Goal: Find specific page/section: Find specific page/section

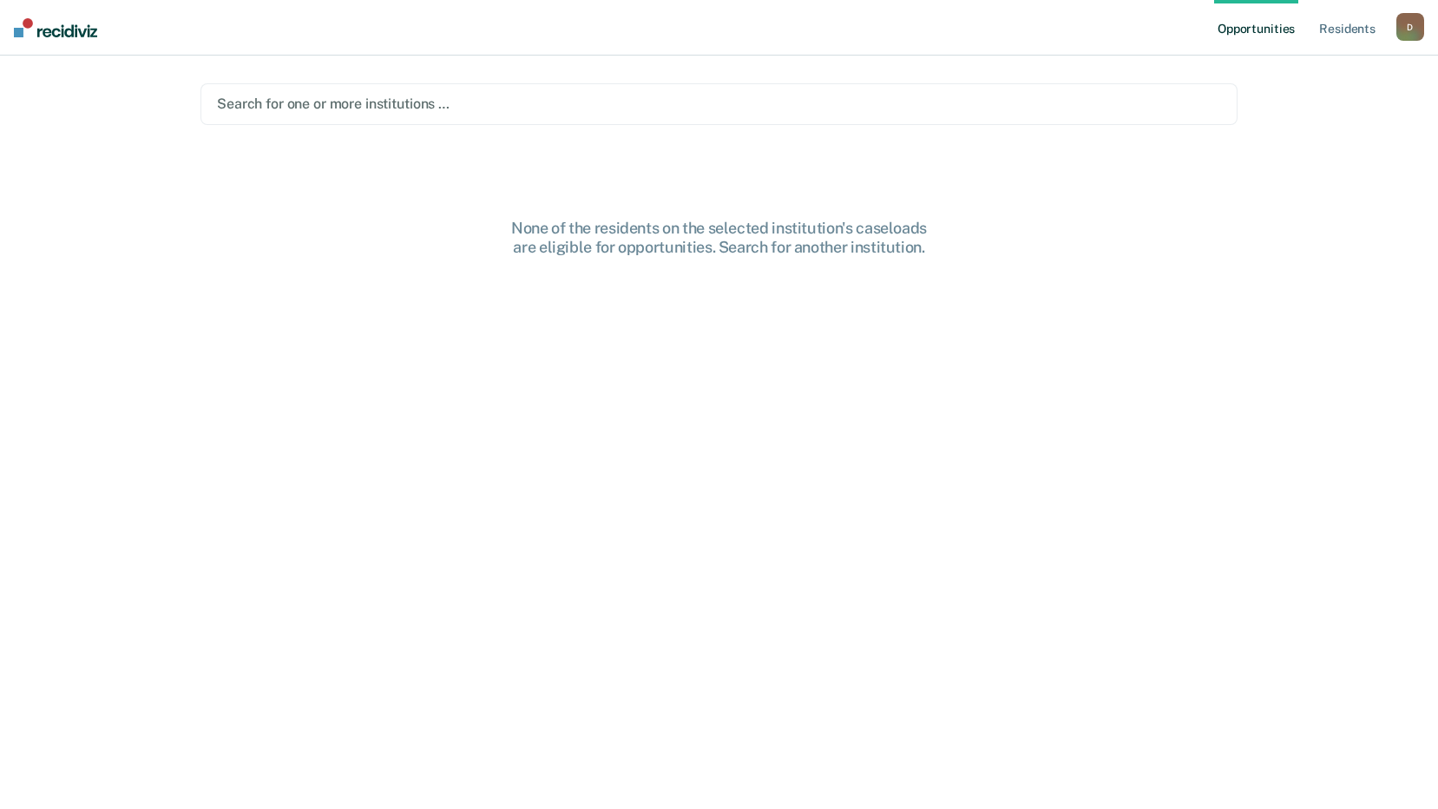
click at [884, 107] on div at bounding box center [719, 104] width 1004 height 20
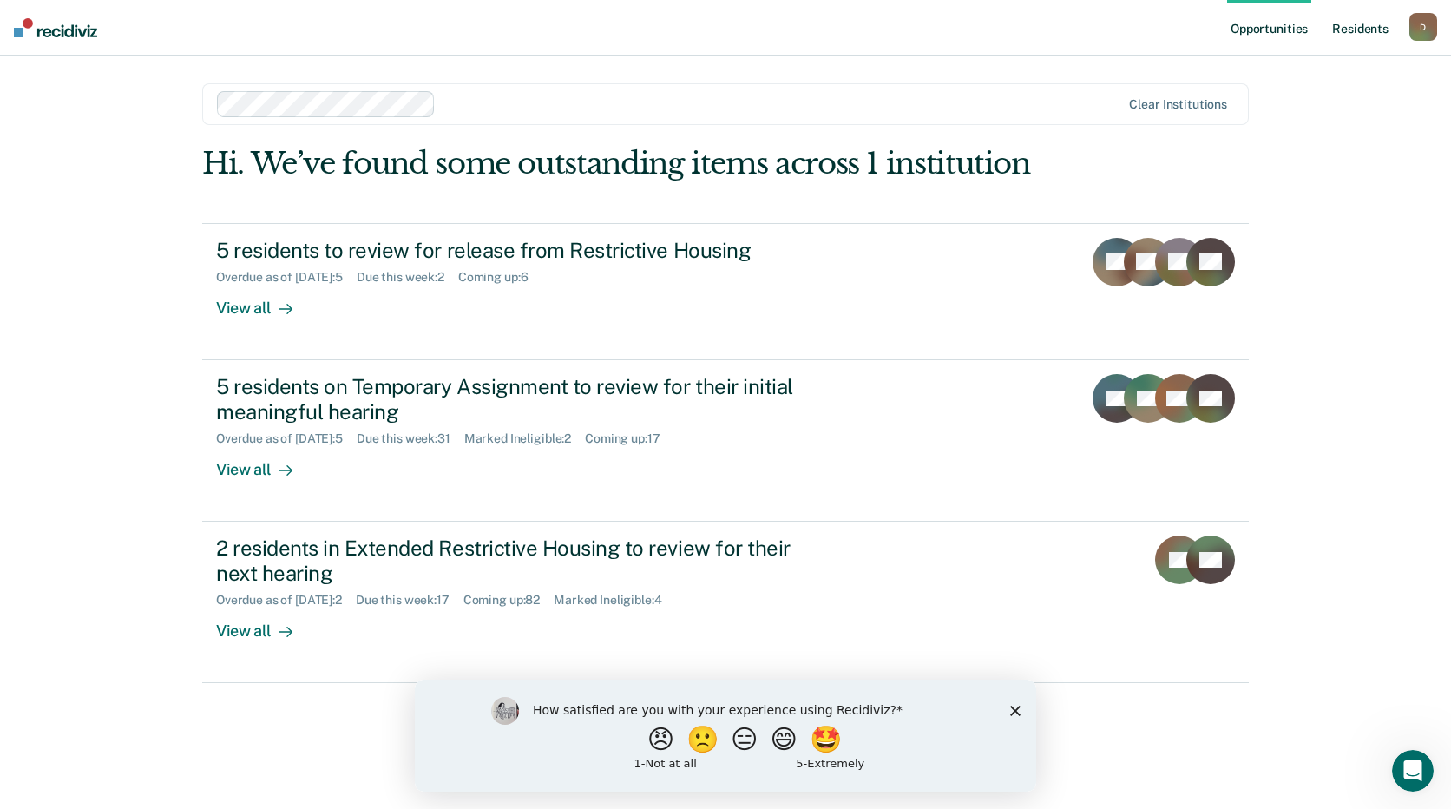
click at [1334, 26] on link "Resident s" at bounding box center [1360, 28] width 63 height 56
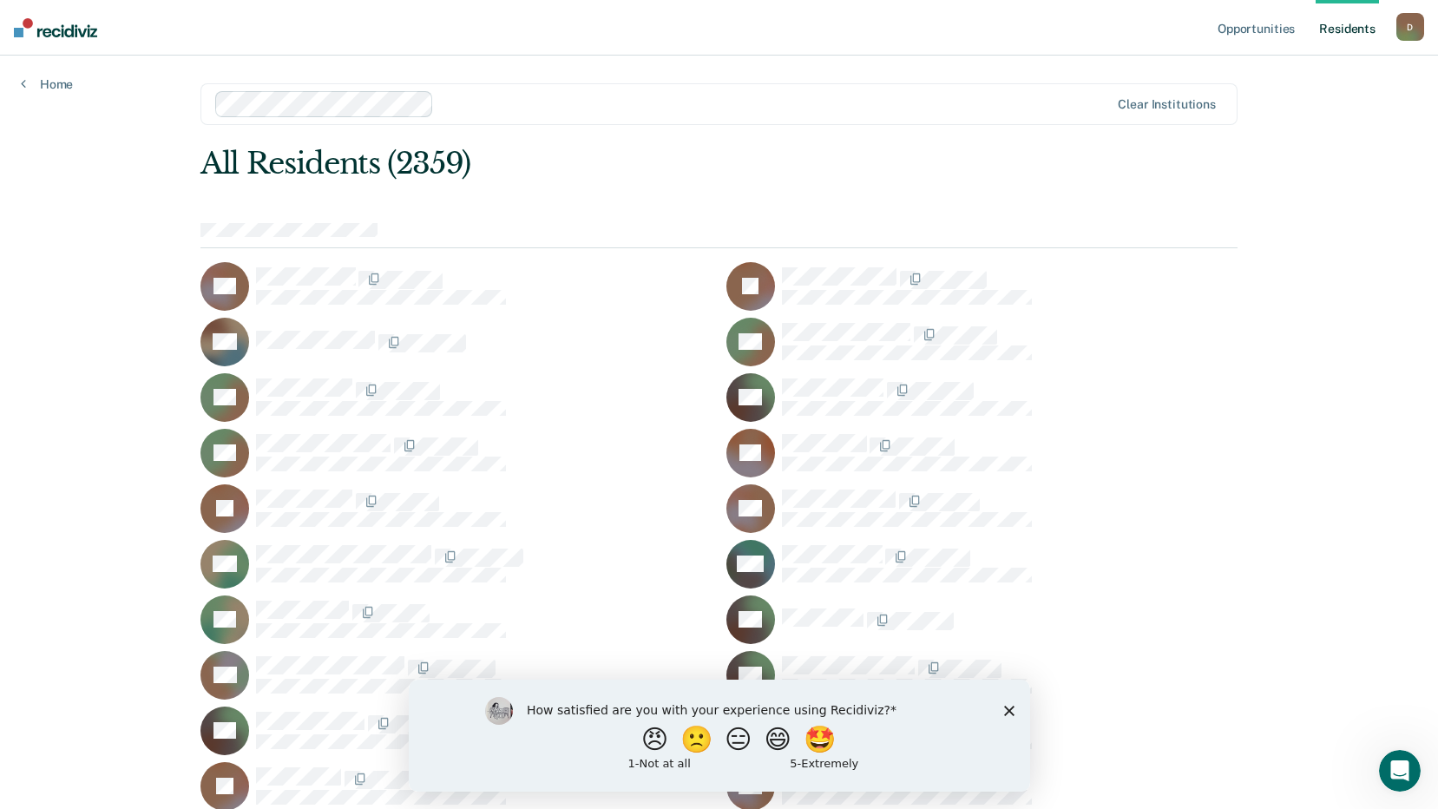
click at [1004, 706] on icon "Close survey" at bounding box center [1008, 710] width 10 height 10
click at [733, 740] on button "😑" at bounding box center [739, 739] width 30 height 26
click at [1006, 705] on icon "Close survey" at bounding box center [1008, 710] width 10 height 10
